Goal: Information Seeking & Learning: Compare options

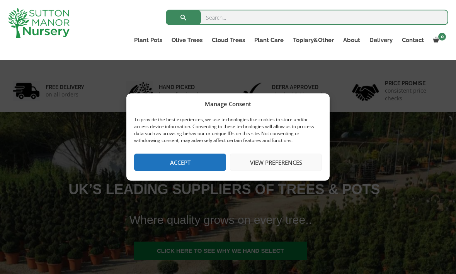
click at [198, 164] on button "Accept" at bounding box center [180, 162] width 92 height 17
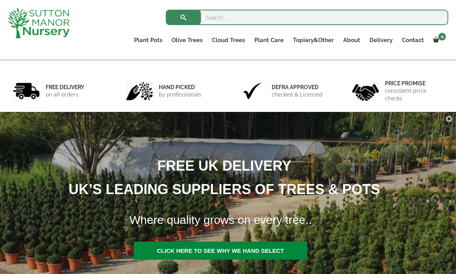
click at [0, 0] on link "Gnarled Olive Trees (Bella Range)" at bounding box center [0, 0] width 0 height 0
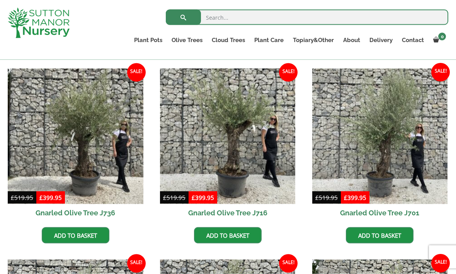
scroll to position [189, 0]
click at [251, 155] on img at bounding box center [228, 136] width 136 height 136
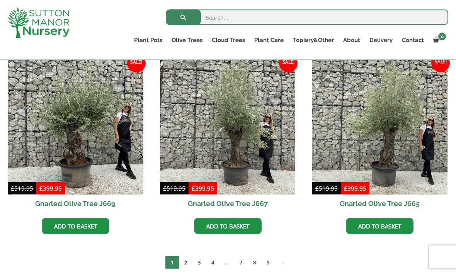
scroll to position [581, 0]
click at [184, 266] on link "2" at bounding box center [186, 263] width 14 height 13
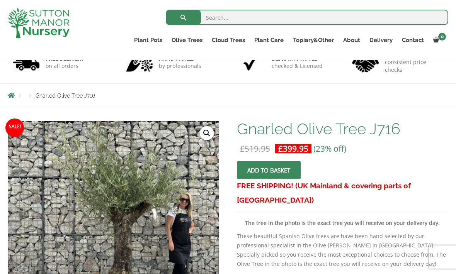
scroll to position [53, 0]
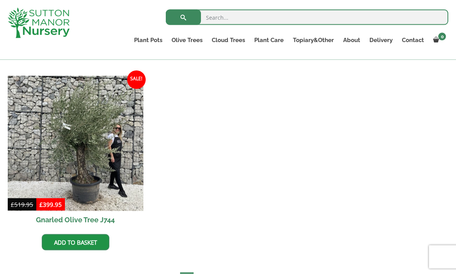
scroll to position [830, 0]
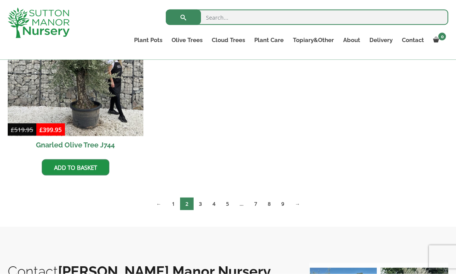
click at [202, 205] on link "3" at bounding box center [201, 204] width 14 height 13
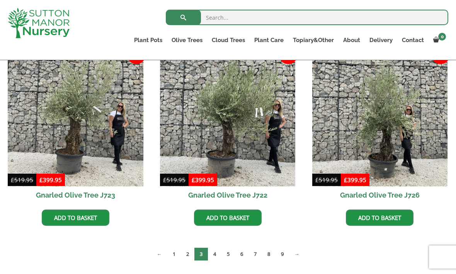
scroll to position [589, 0]
click at [215, 256] on link "4" at bounding box center [215, 255] width 14 height 13
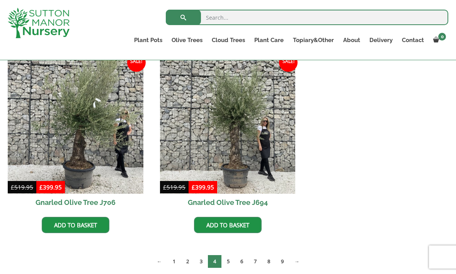
scroll to position [811, 0]
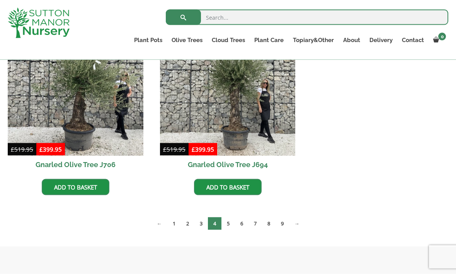
click at [225, 226] on link "5" at bounding box center [229, 224] width 14 height 13
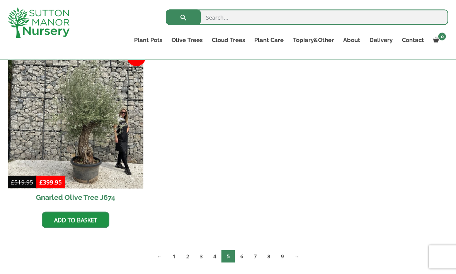
scroll to position [1163, 0]
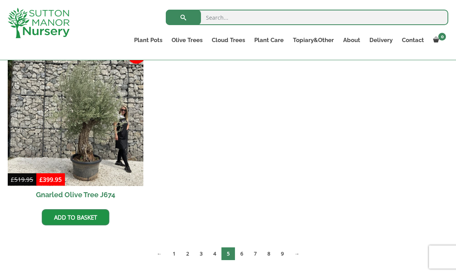
click at [242, 259] on link "6" at bounding box center [242, 254] width 14 height 13
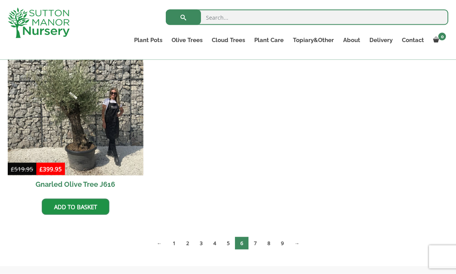
scroll to position [1180, 0]
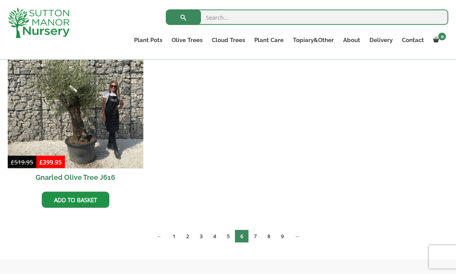
click at [256, 242] on link "7" at bounding box center [256, 236] width 14 height 13
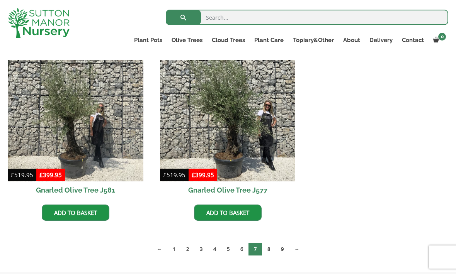
scroll to position [1193, 0]
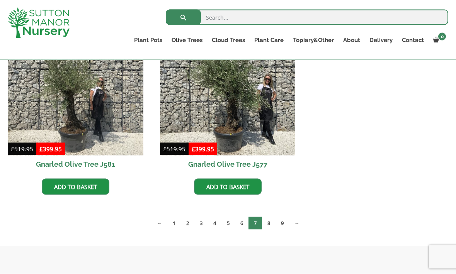
click at [268, 225] on link "8" at bounding box center [269, 223] width 14 height 13
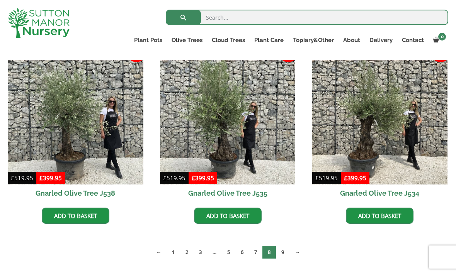
scroll to position [1167, 0]
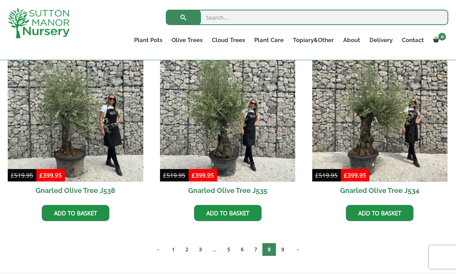
click at [285, 252] on link "9" at bounding box center [283, 250] width 14 height 13
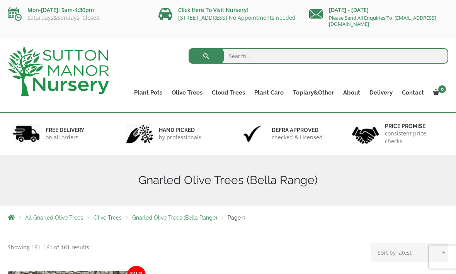
click at [0, 0] on link "Gnarled Olive Trees (Grande Range)" at bounding box center [0, 0] width 0 height 0
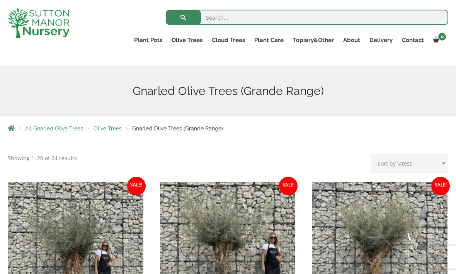
scroll to position [78, 0]
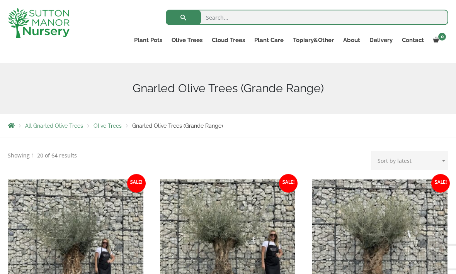
click at [413, 161] on select "Sort by popularity Sort by latest Sort by price: low to high Sort by price: hig…" at bounding box center [410, 160] width 77 height 19
select select "price"
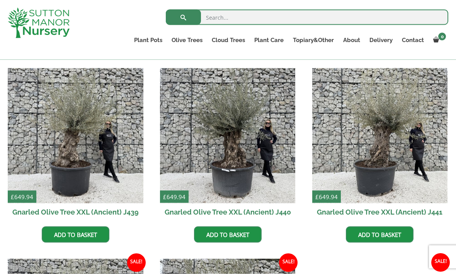
scroll to position [388, 0]
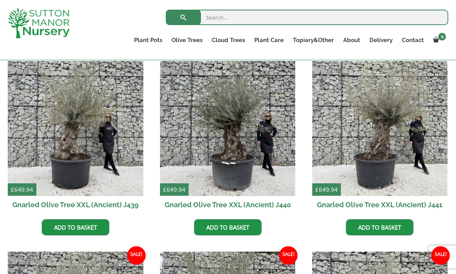
click at [241, 207] on h2 "Gnarled Olive Tree XXL (Ancient) J440" at bounding box center [228, 204] width 136 height 17
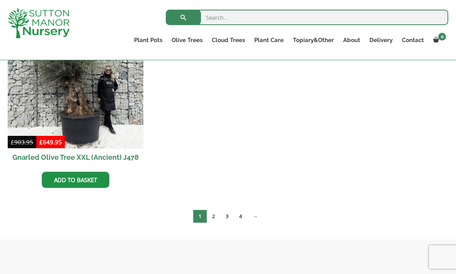
scroll to position [1218, 0]
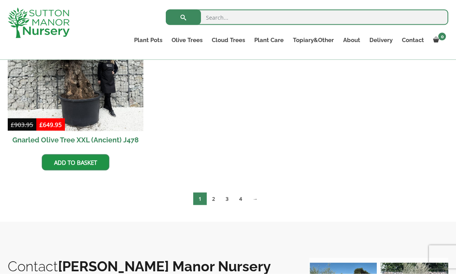
click at [213, 196] on link "2" at bounding box center [214, 199] width 14 height 13
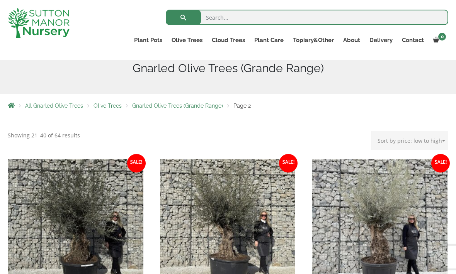
scroll to position [98, 0]
